Goal: Task Accomplishment & Management: Complete application form

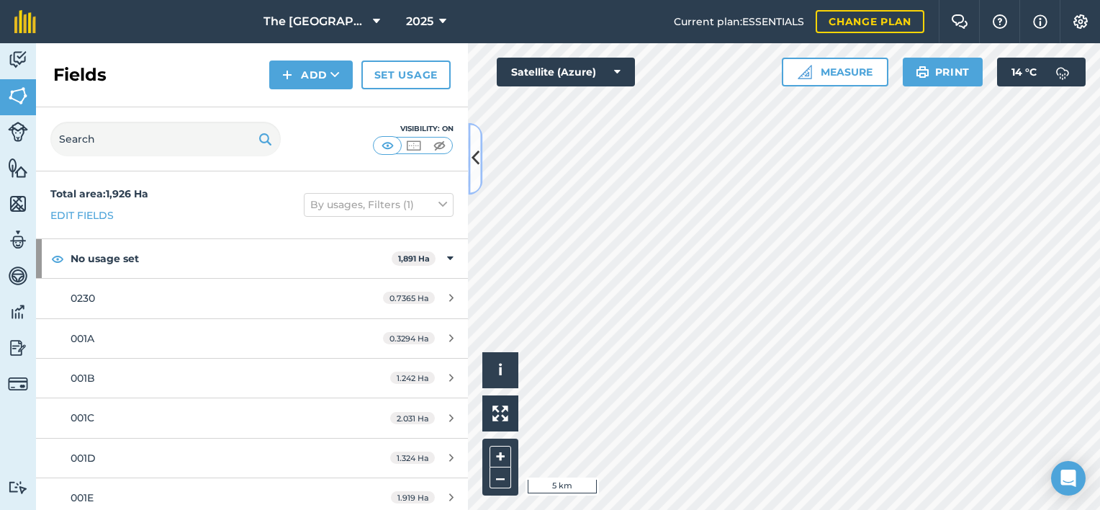
click at [469, 158] on button at bounding box center [475, 158] width 14 height 72
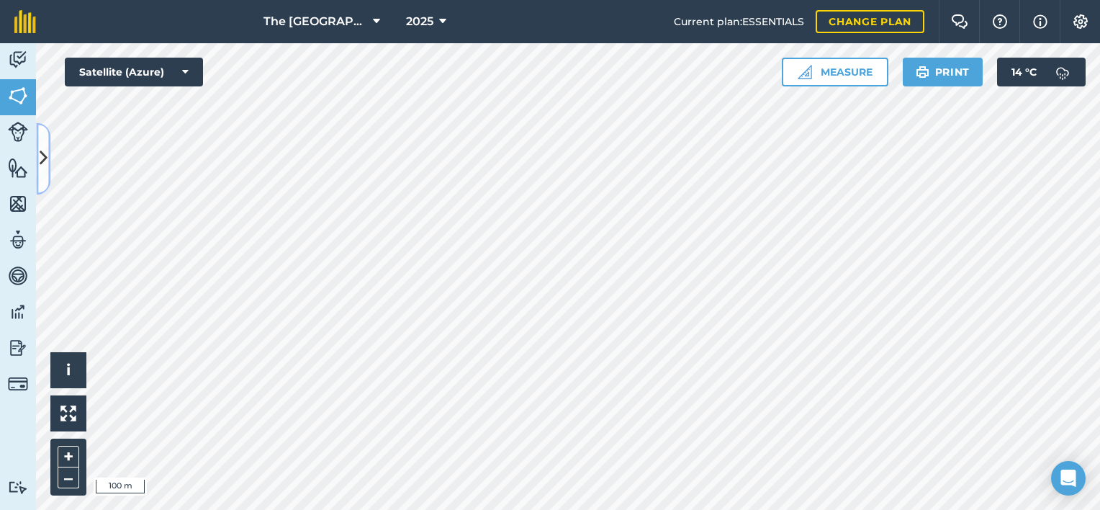
click at [45, 163] on icon at bounding box center [44, 158] width 8 height 25
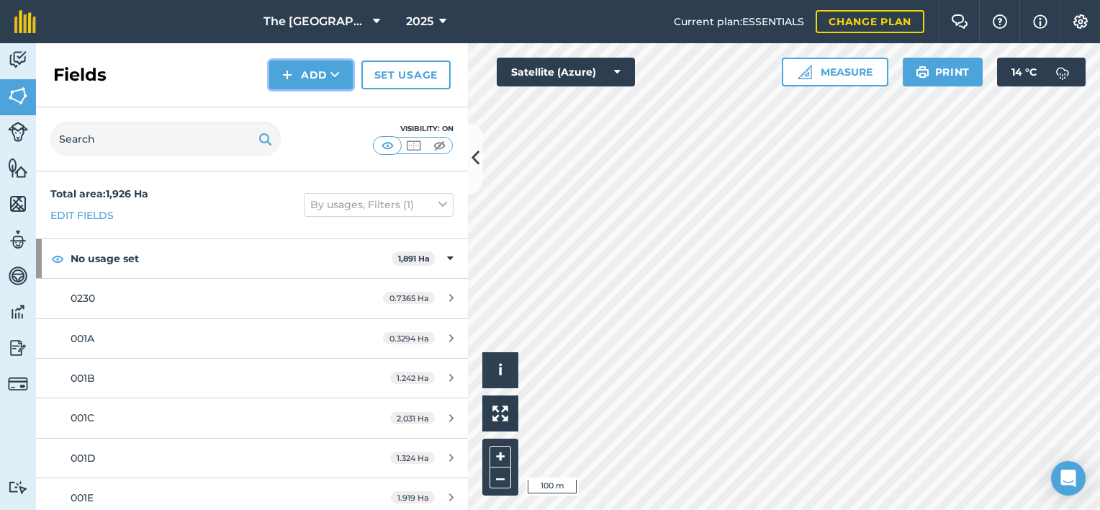
click at [316, 82] on button "Add" at bounding box center [311, 74] width 84 height 29
click at [331, 109] on link "Draw" at bounding box center [310, 107] width 79 height 32
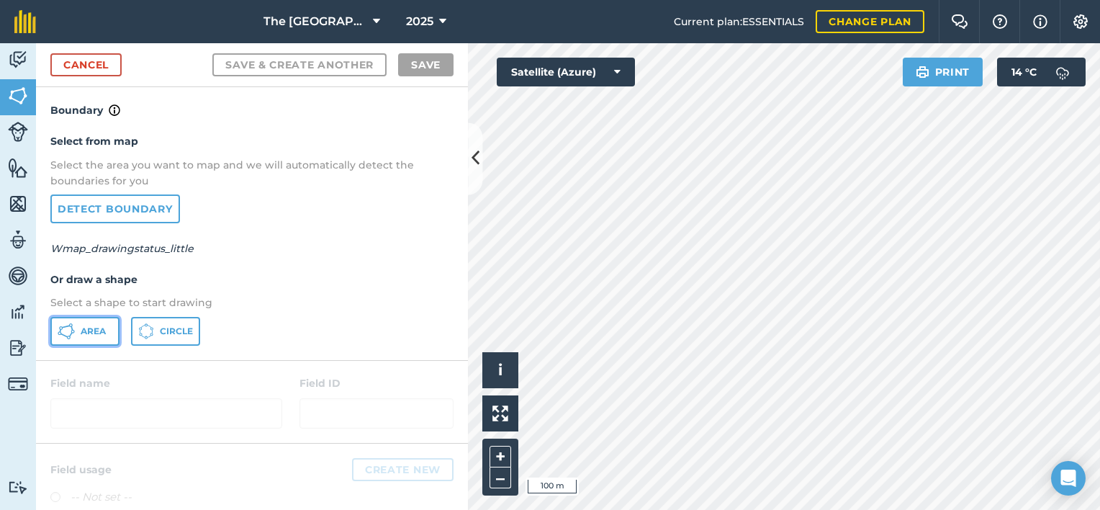
click at [94, 328] on span "Area" at bounding box center [93, 331] width 25 height 12
click at [475, 169] on icon at bounding box center [476, 158] width 8 height 25
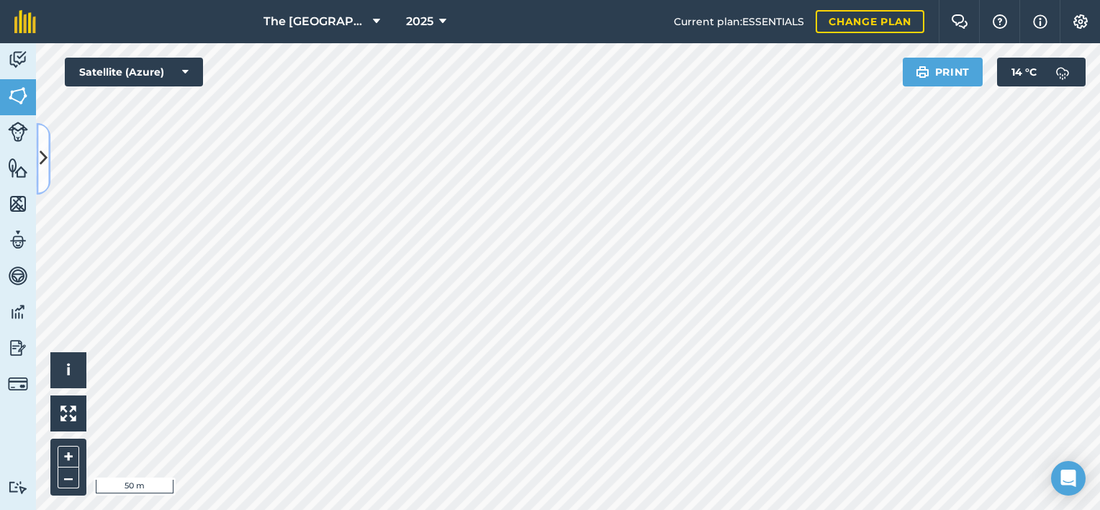
click at [43, 167] on icon at bounding box center [44, 158] width 8 height 25
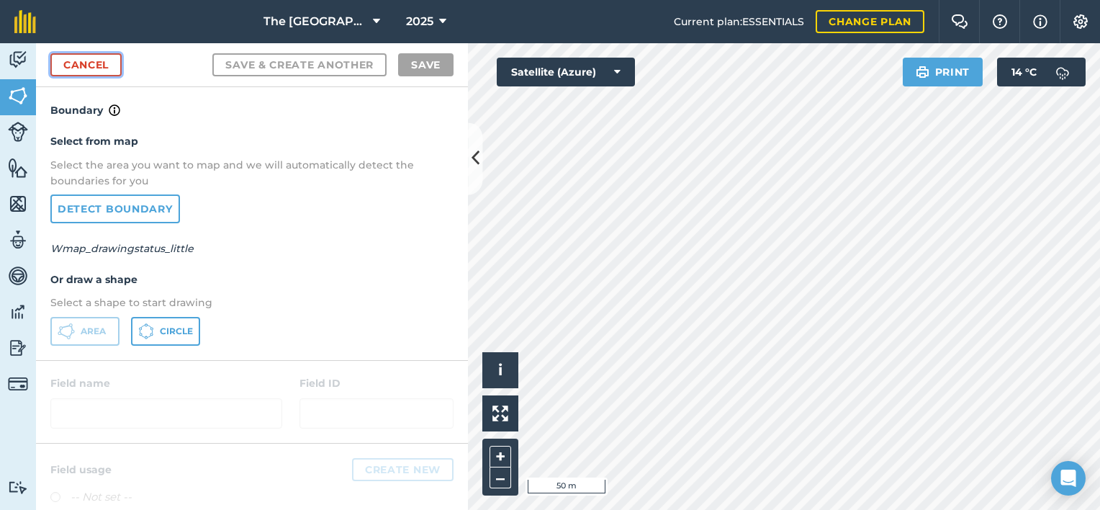
click at [76, 70] on link "Cancel" at bounding box center [85, 64] width 71 height 23
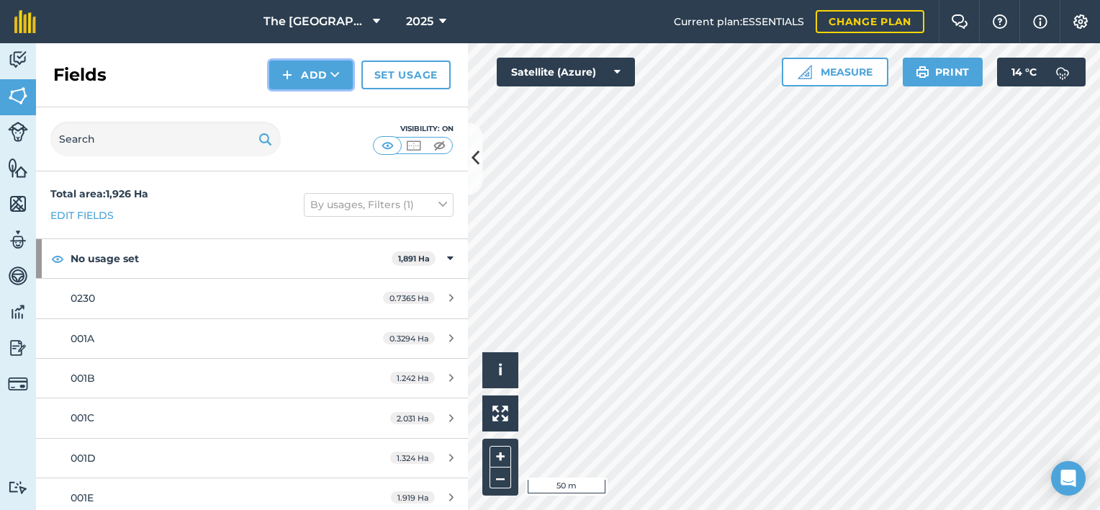
click at [299, 73] on button "Add" at bounding box center [311, 74] width 84 height 29
click at [300, 109] on link "Draw" at bounding box center [310, 107] width 79 height 32
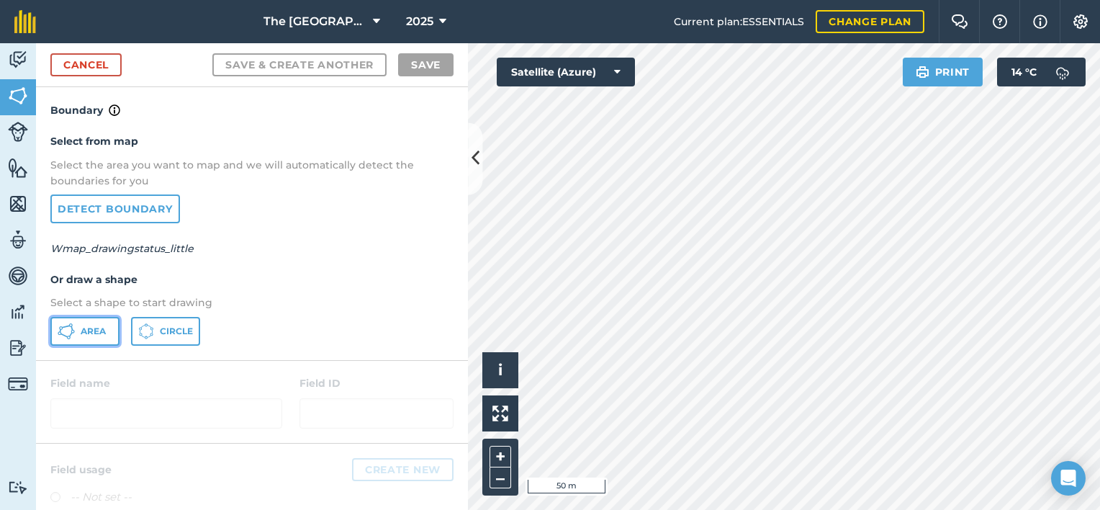
drag, startPoint x: 99, startPoint y: 326, endPoint x: 186, endPoint y: 338, distance: 87.3
click at [99, 326] on span "Area" at bounding box center [93, 331] width 25 height 12
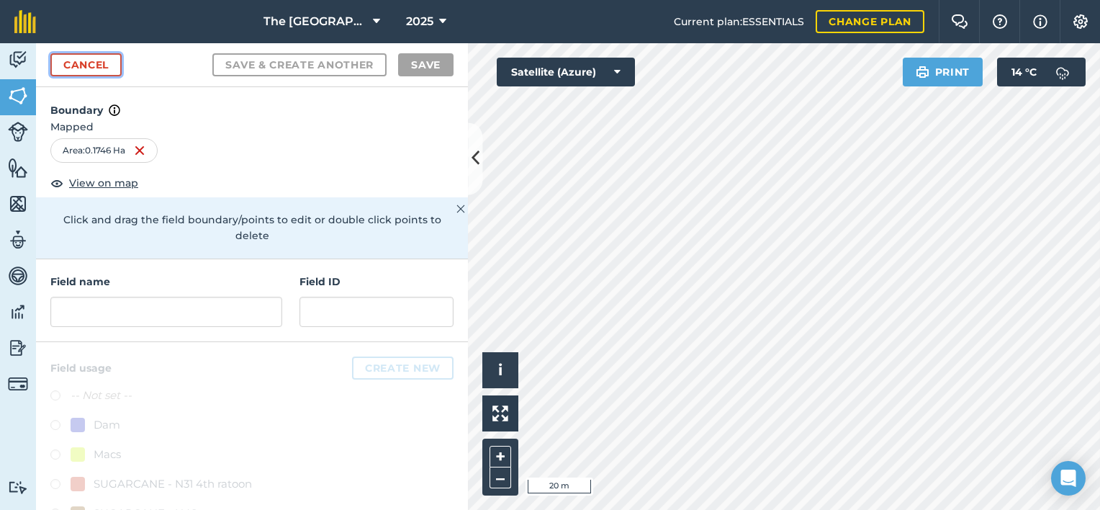
click at [58, 68] on link "Cancel" at bounding box center [85, 64] width 71 height 23
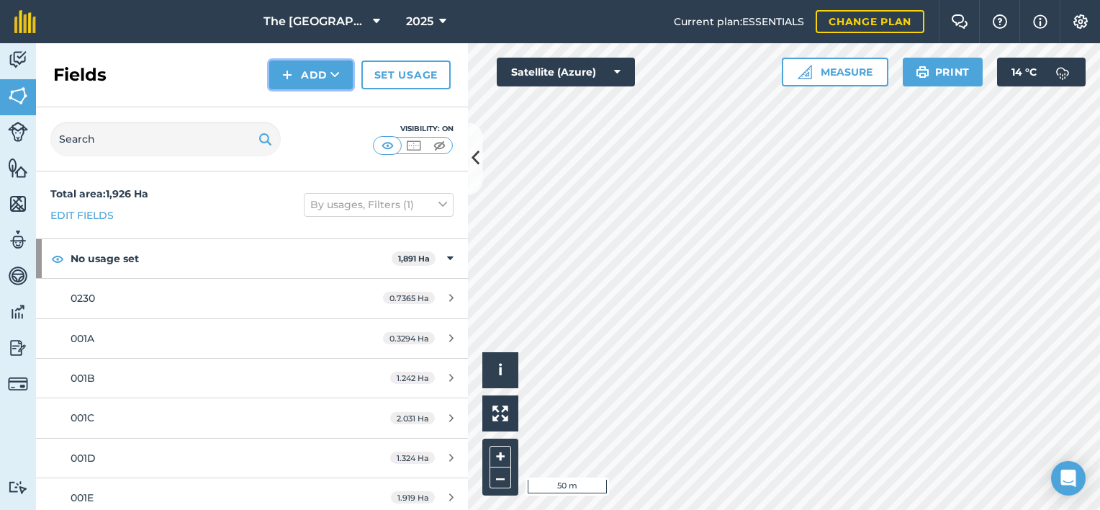
click at [308, 80] on button "Add" at bounding box center [311, 74] width 84 height 29
click at [315, 109] on link "Draw" at bounding box center [310, 107] width 79 height 32
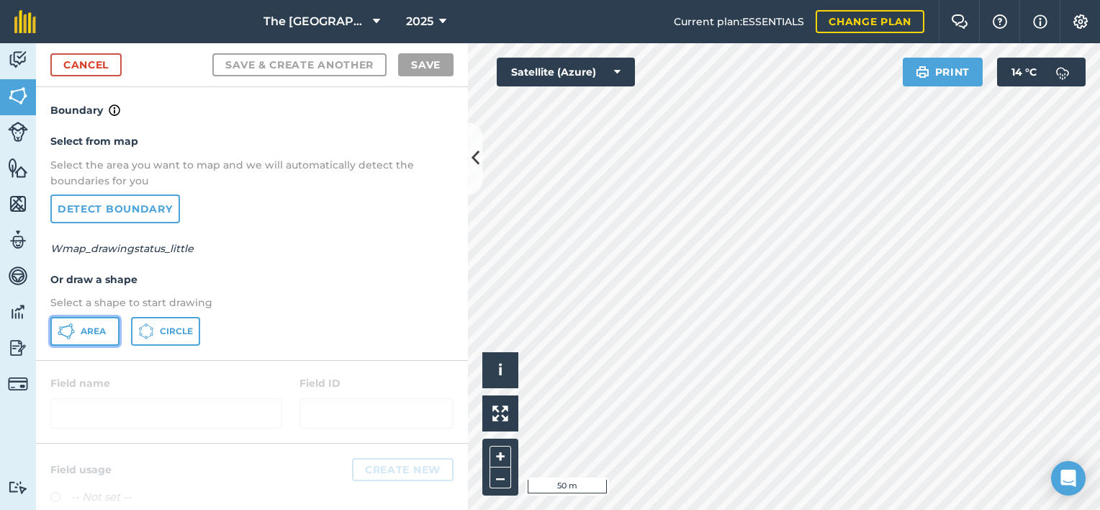
click at [86, 334] on span "Area" at bounding box center [93, 331] width 25 height 12
click at [891, 509] on html "The Falls Farm 2025 Current plan : ESSENTIALS Change plan Farm Chat Help Info S…" at bounding box center [550, 255] width 1100 height 510
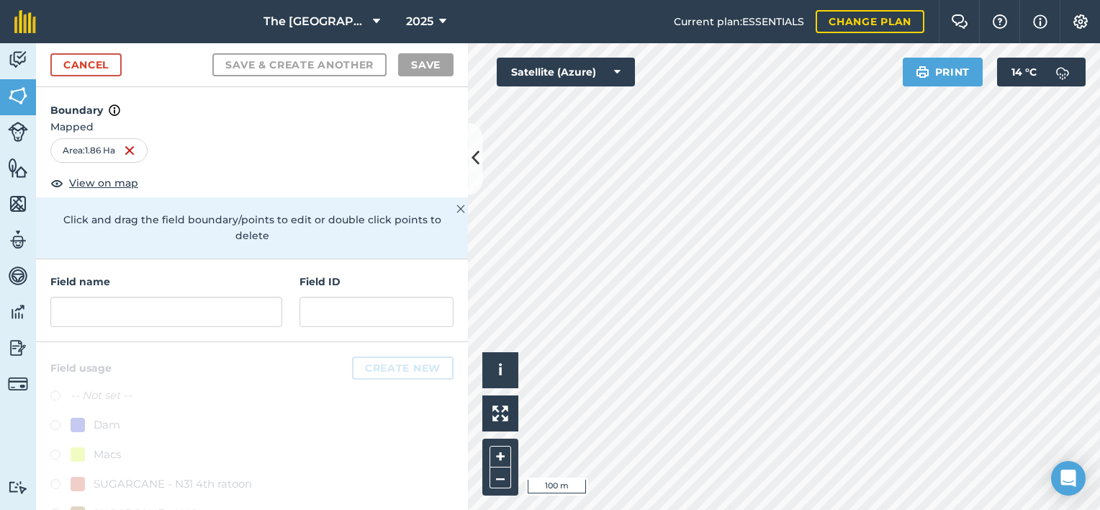
click at [138, 328] on div "Field name Field ID" at bounding box center [252, 300] width 432 height 83
click at [137, 314] on input "text" at bounding box center [166, 312] width 232 height 30
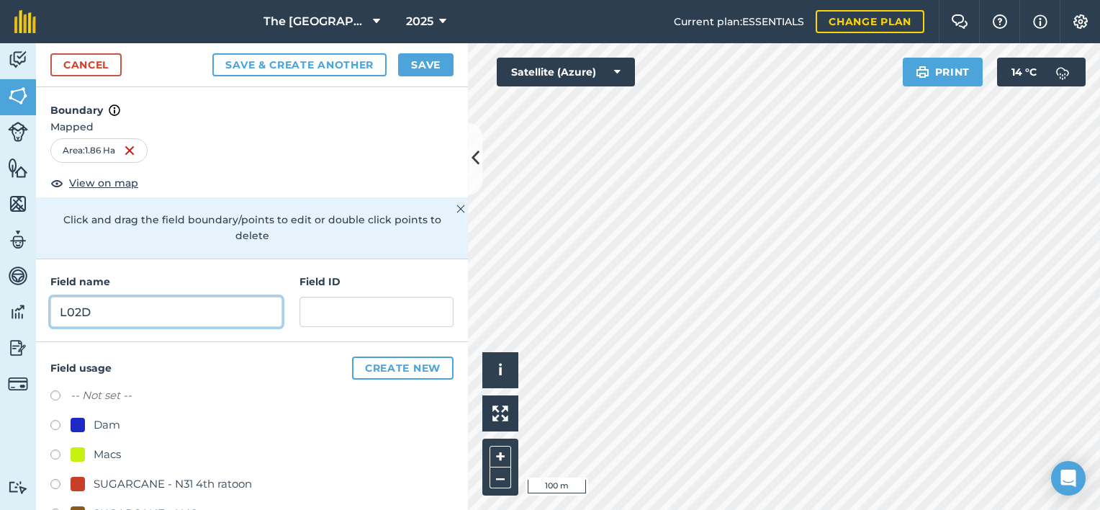
type input "L02D"
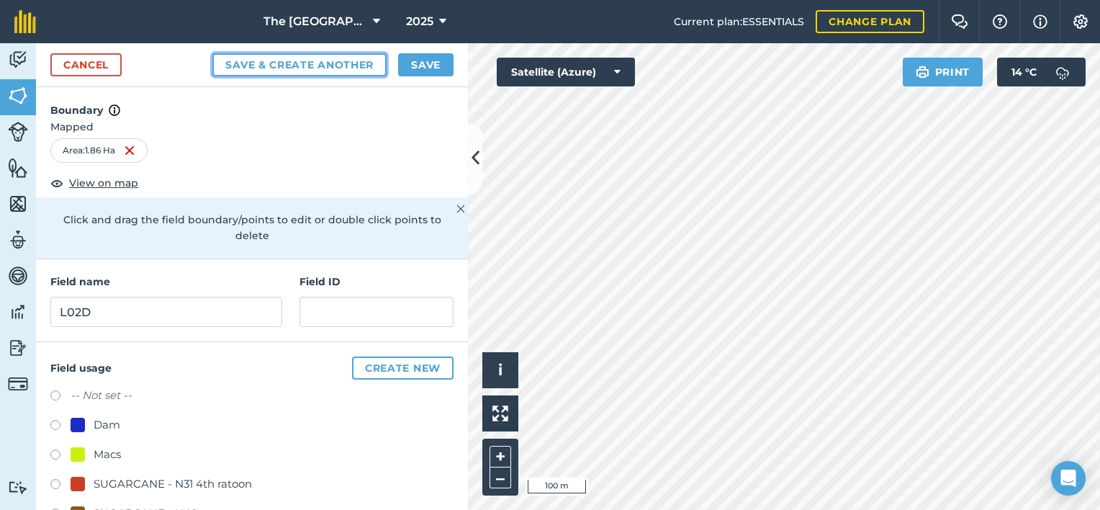
click at [336, 60] on button "Save & Create Another" at bounding box center [299, 64] width 174 height 23
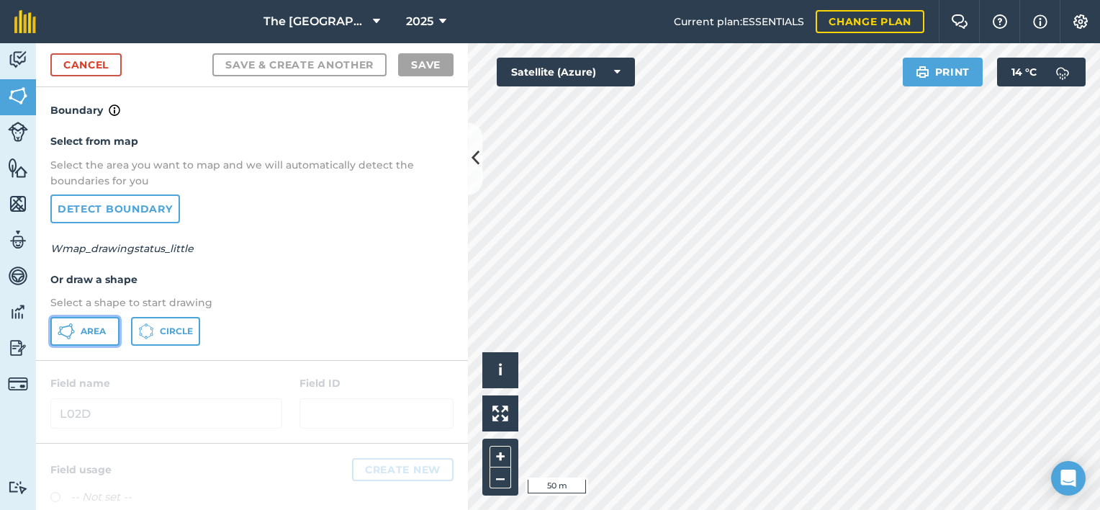
click at [92, 328] on span "Area" at bounding box center [93, 331] width 25 height 12
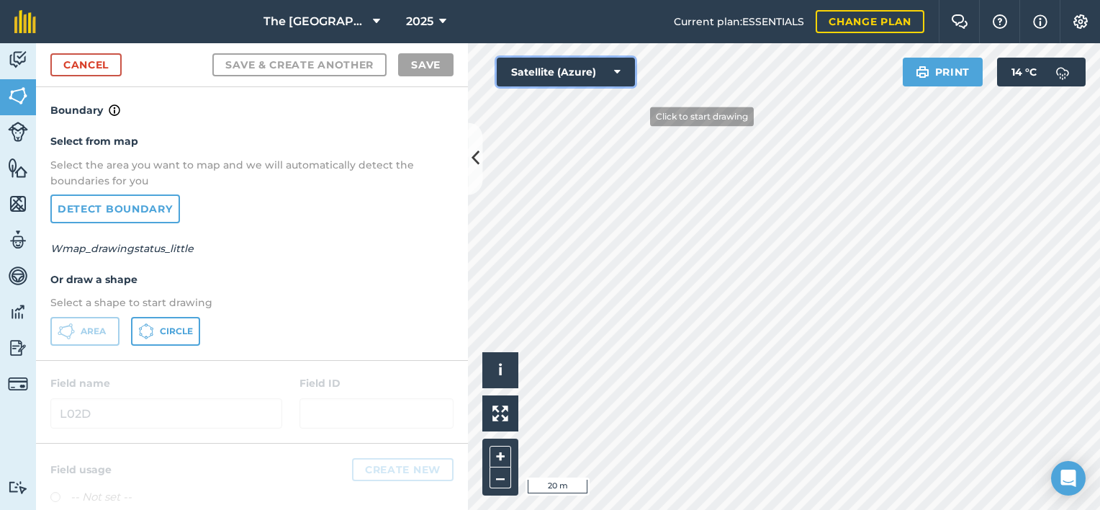
click at [639, 114] on div "Click to start drawing i © 2025 TomTom, Microsoft 20 m + – Satellite (Azure) Pr…" at bounding box center [784, 276] width 632 height 467
drag, startPoint x: 627, startPoint y: 84, endPoint x: 662, endPoint y: 517, distance: 434.2
click at [662, 509] on html "The Falls Farm 2025 Current plan : ESSENTIALS Change plan Farm Chat Help Info S…" at bounding box center [550, 255] width 1100 height 510
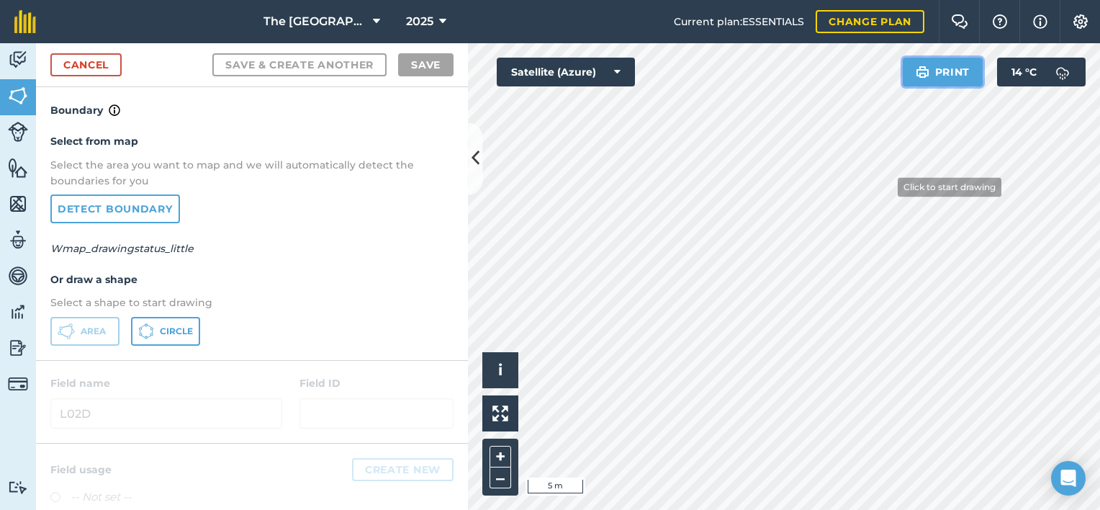
click at [878, 161] on div "Click to start drawing i © 2025 TomTom, Microsoft 5 m + – Satellite (Azure) Pri…" at bounding box center [784, 276] width 632 height 467
drag, startPoint x: 932, startPoint y: 84, endPoint x: 850, endPoint y: 547, distance: 470.1
click at [850, 509] on html "The Falls Farm 2025 Current plan : ESSENTIALS Change plan Farm Chat Help Info S…" at bounding box center [550, 255] width 1100 height 510
click at [1011, 75] on div "Click to start drawing i © 2025 TomTom, Microsoft 5 m + – Satellite (Azure) Pri…" at bounding box center [784, 276] width 632 height 467
click at [1100, 149] on html "The Falls Farm 2025 Current plan : ESSENTIALS Change plan Farm Chat Help Info S…" at bounding box center [550, 255] width 1100 height 510
